Goal: Transaction & Acquisition: Download file/media

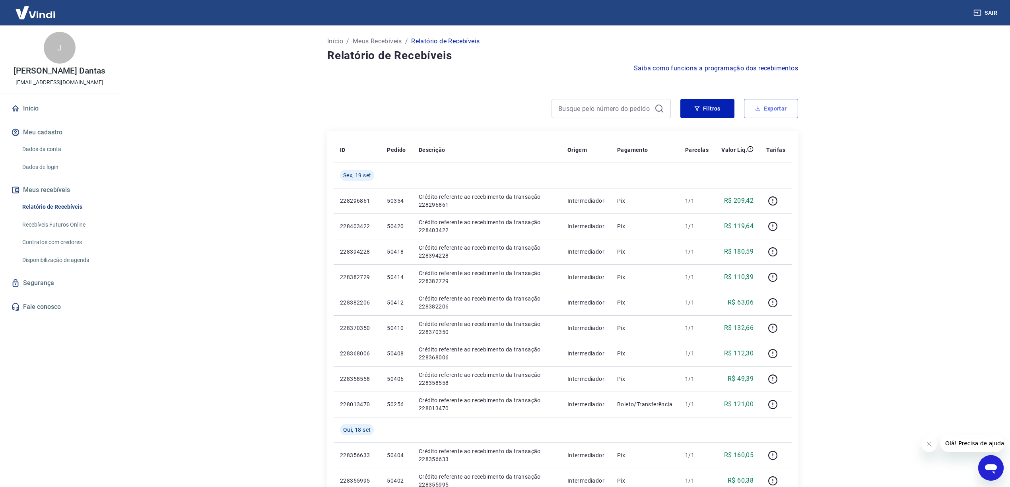
click at [776, 110] on button "Exportar" at bounding box center [771, 108] width 54 height 19
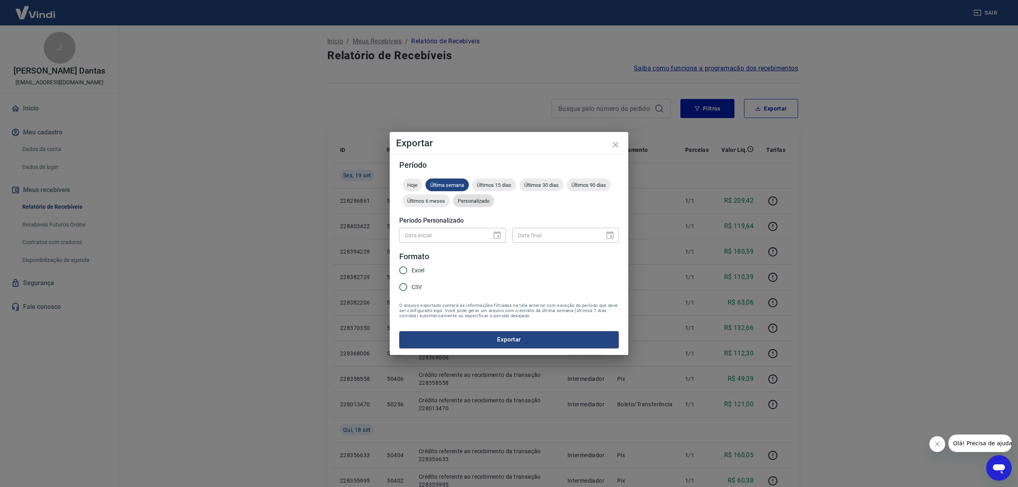
drag, startPoint x: 468, startPoint y: 199, endPoint x: 492, endPoint y: 199, distance: 24.3
click at [469, 199] on span "Personalizado" at bounding box center [473, 201] width 41 height 6
click at [498, 234] on icon "Choose date" at bounding box center [496, 235] width 7 height 8
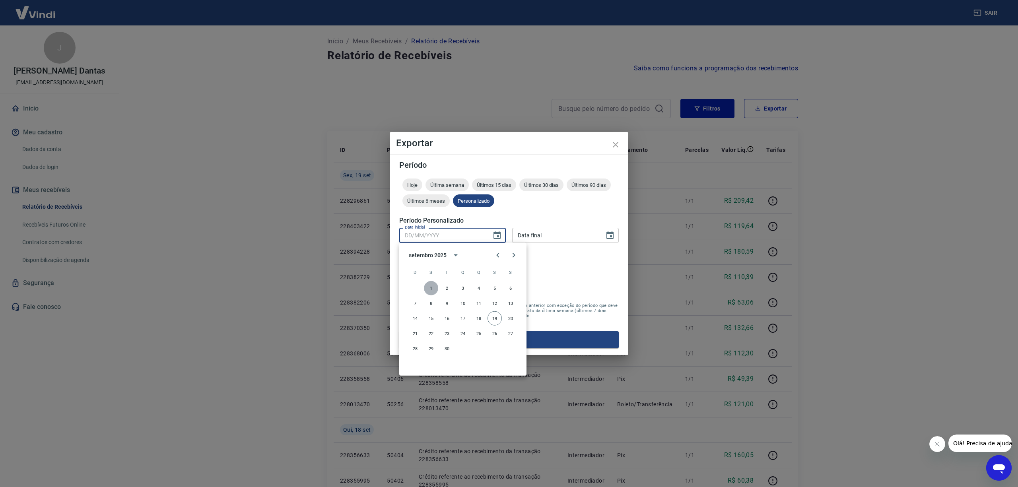
drag, startPoint x: 430, startPoint y: 288, endPoint x: 521, endPoint y: 235, distance: 104.6
click at [430, 288] on button "1" at bounding box center [431, 288] width 14 height 14
type input "[DATE]"
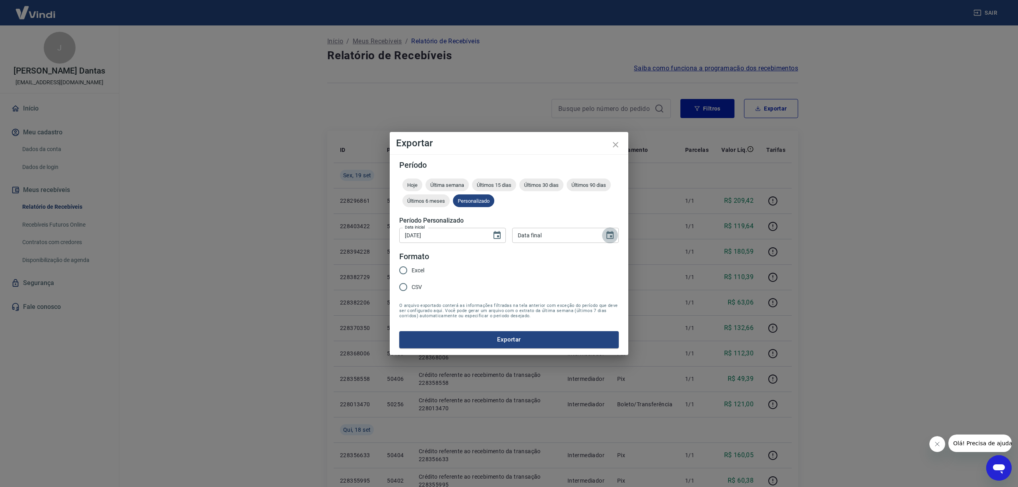
click at [611, 237] on icon "Choose date" at bounding box center [609, 235] width 7 height 8
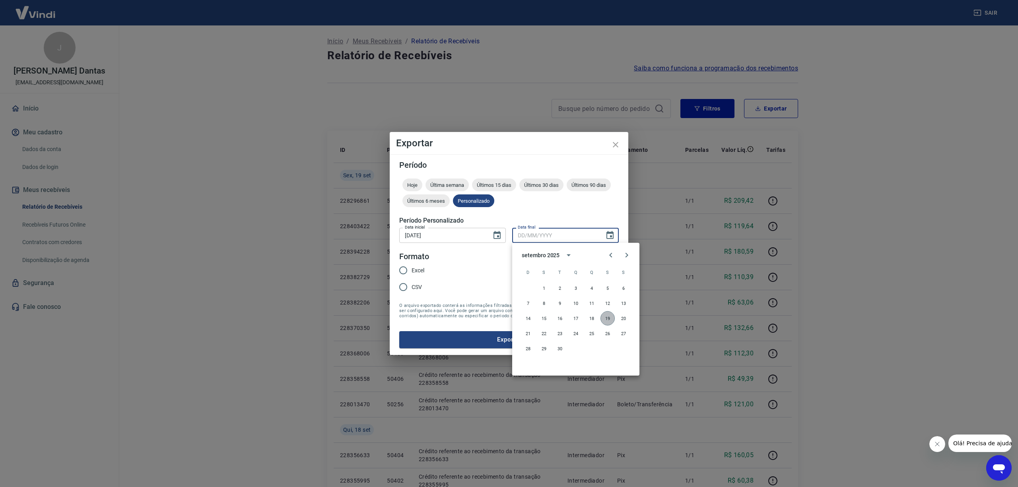
click at [611, 318] on button "19" at bounding box center [607, 318] width 14 height 14
type input "[DATE]"
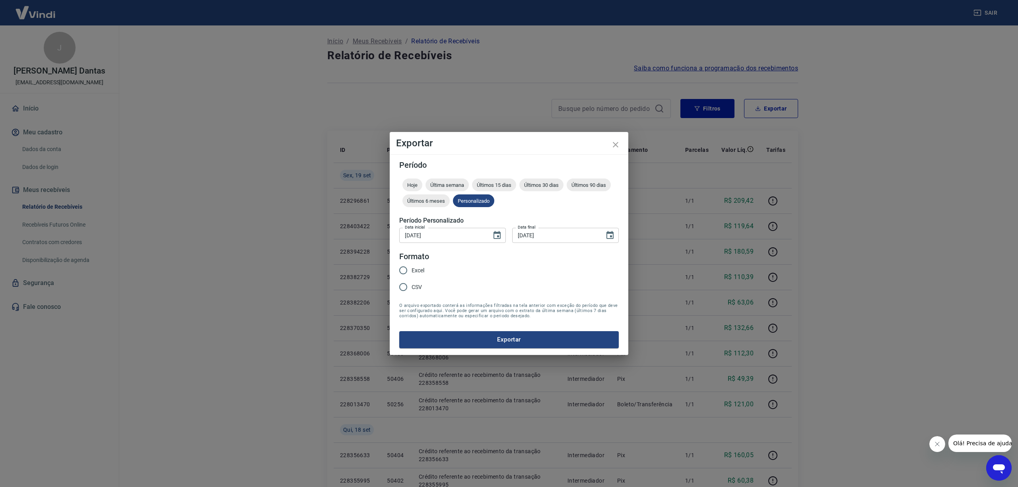
click at [404, 286] on input "CSV" at bounding box center [403, 287] width 17 height 17
radio input "true"
click at [520, 336] on button "Exportar" at bounding box center [508, 339] width 219 height 17
